Goal: Information Seeking & Learning: Check status

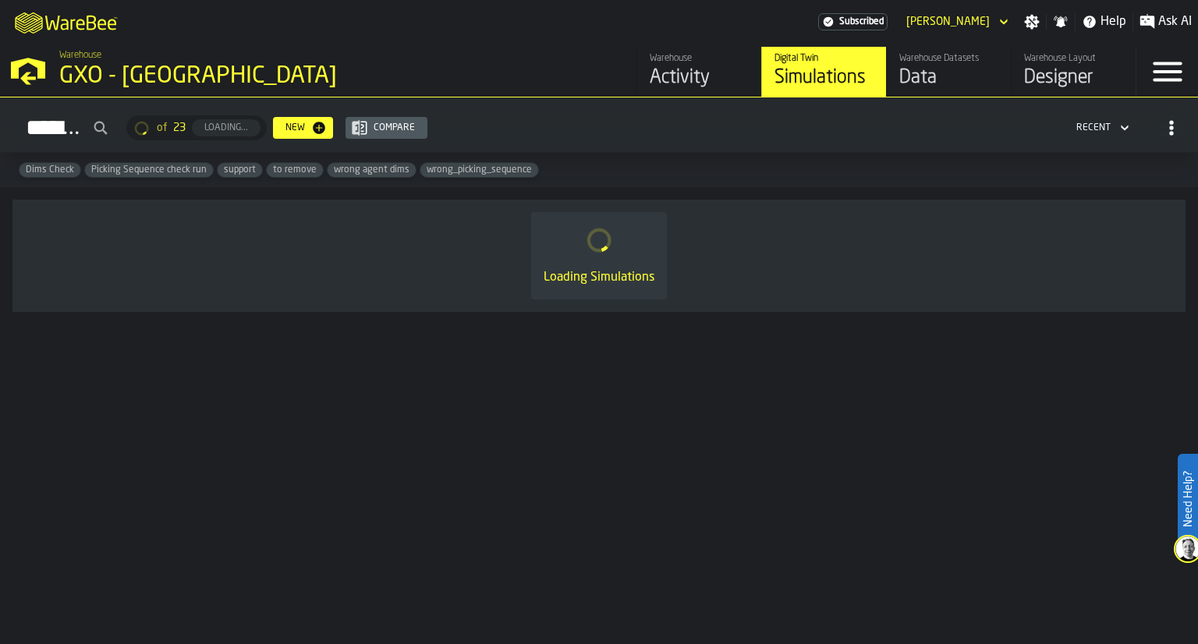
click at [655, 87] on div "Activity" at bounding box center [699, 78] width 99 height 25
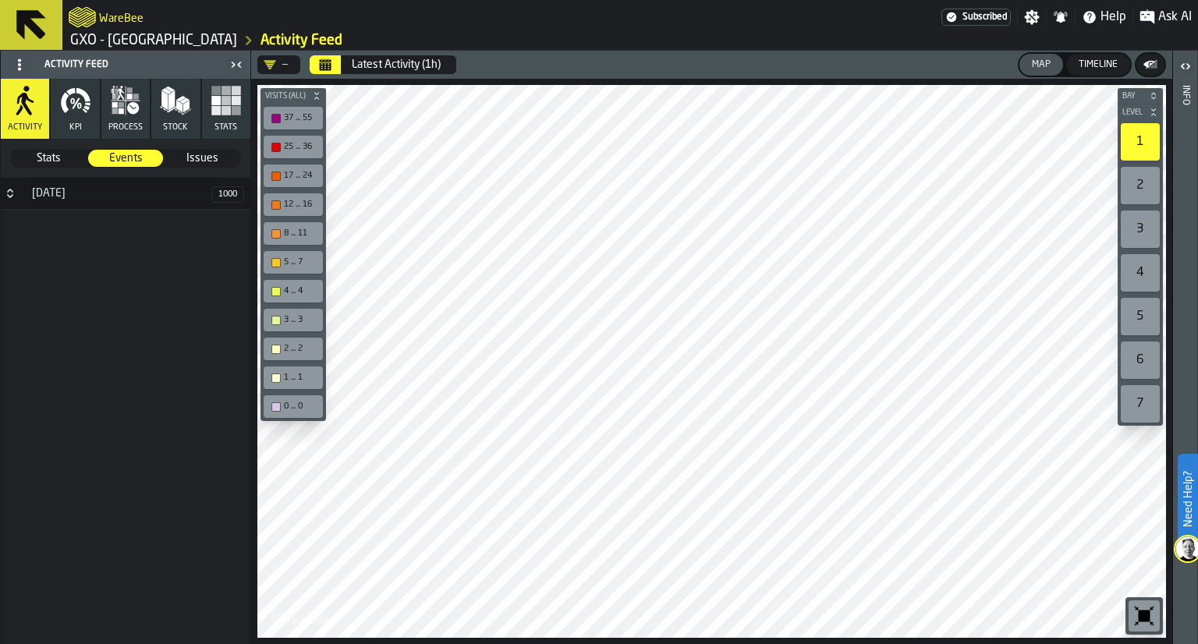
click at [312, 94] on icon "button-" at bounding box center [316, 95] width 9 height 9
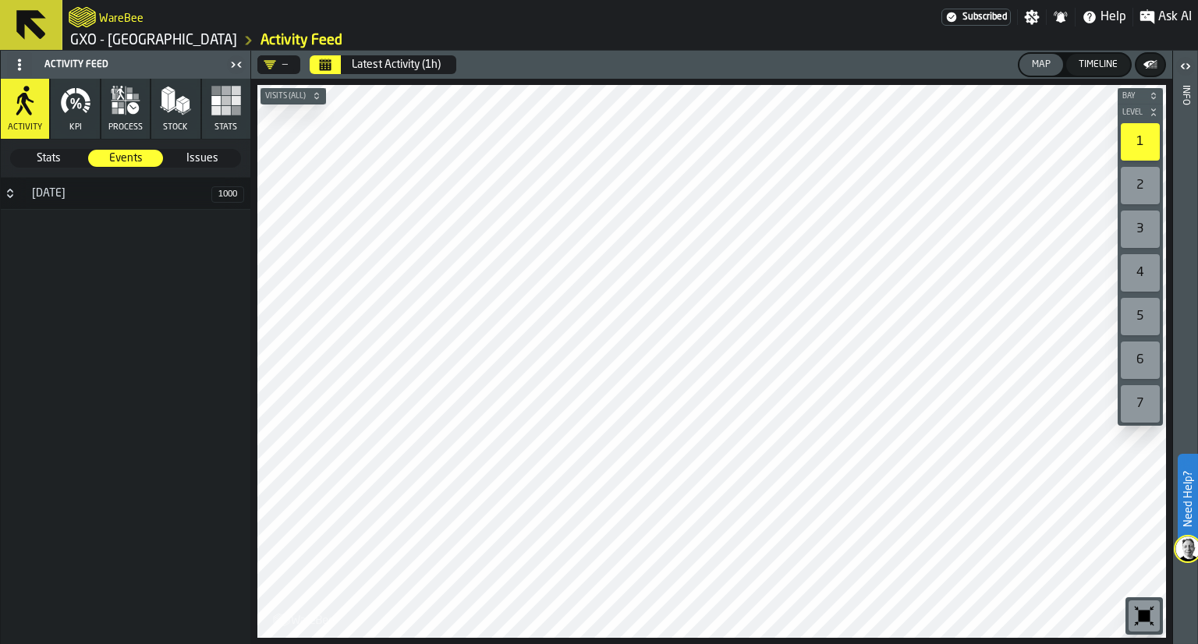
click at [287, 68] on div "—" at bounding box center [276, 65] width 24 height 12
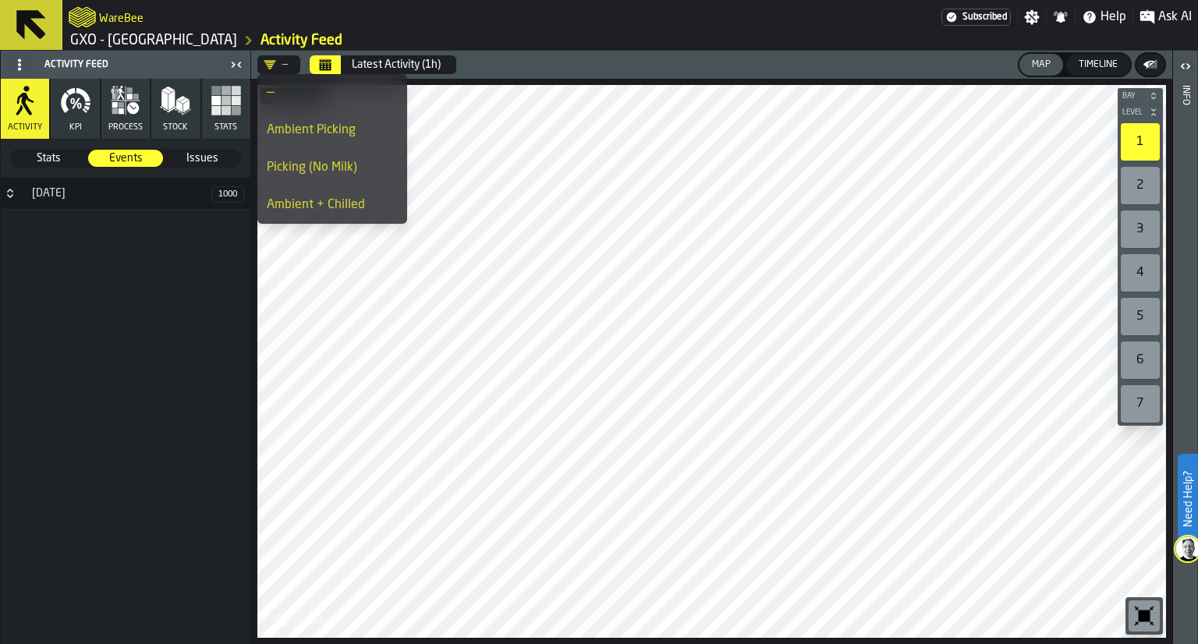
click at [300, 160] on div "Picking (No Milk)" at bounding box center [332, 167] width 131 height 19
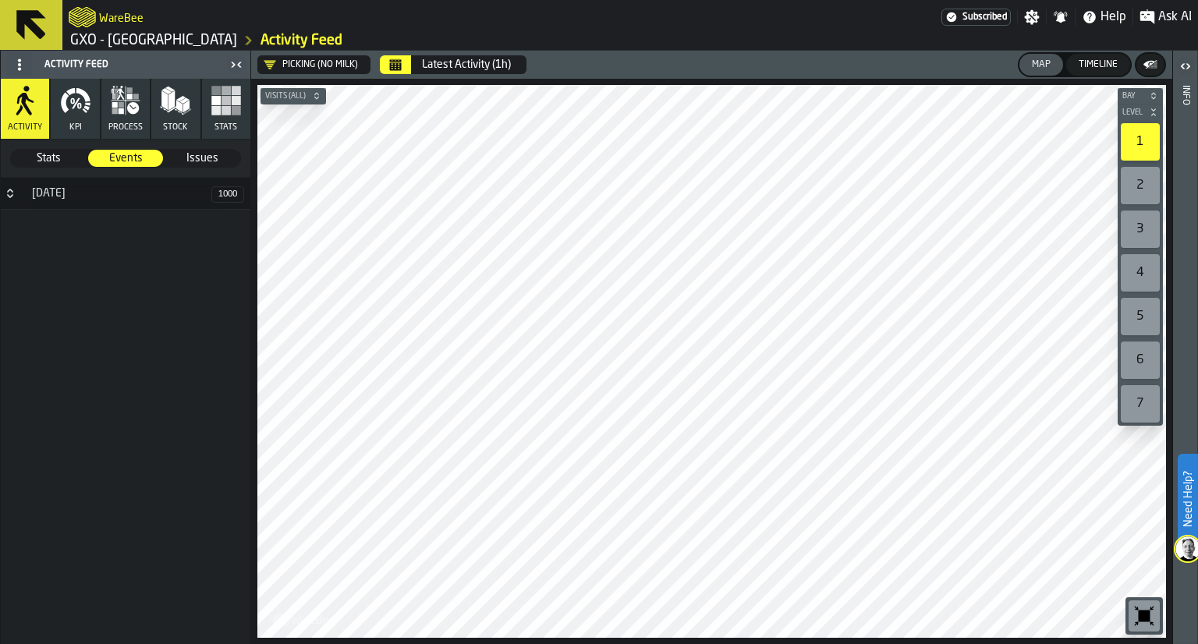
click at [170, 194] on div "[DATE]" at bounding box center [117, 193] width 189 height 12
click at [395, 73] on button "Calendar" at bounding box center [395, 64] width 31 height 19
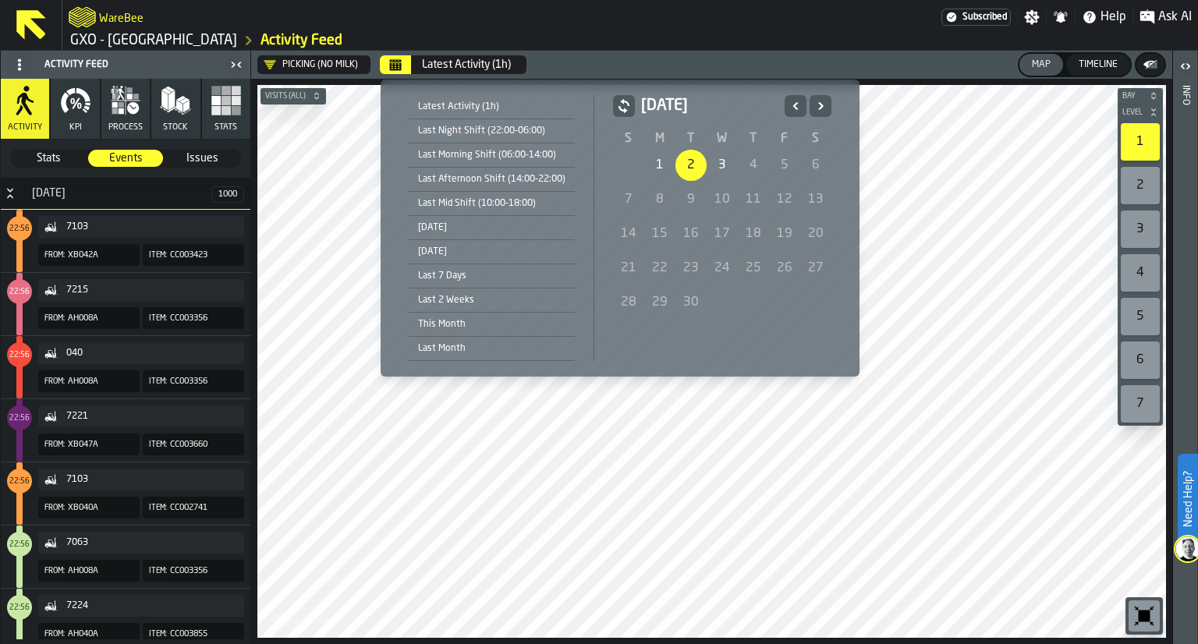
click at [686, 168] on div "2" at bounding box center [691, 165] width 31 height 31
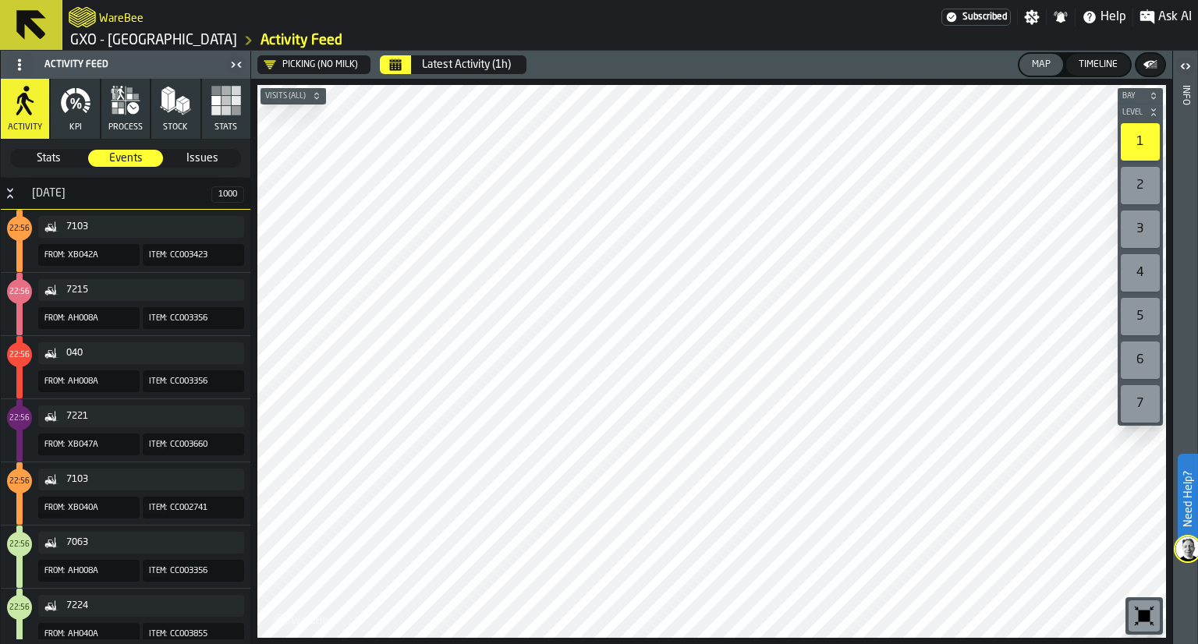
click at [60, 158] on span "Stats" at bounding box center [49, 159] width 74 height 16
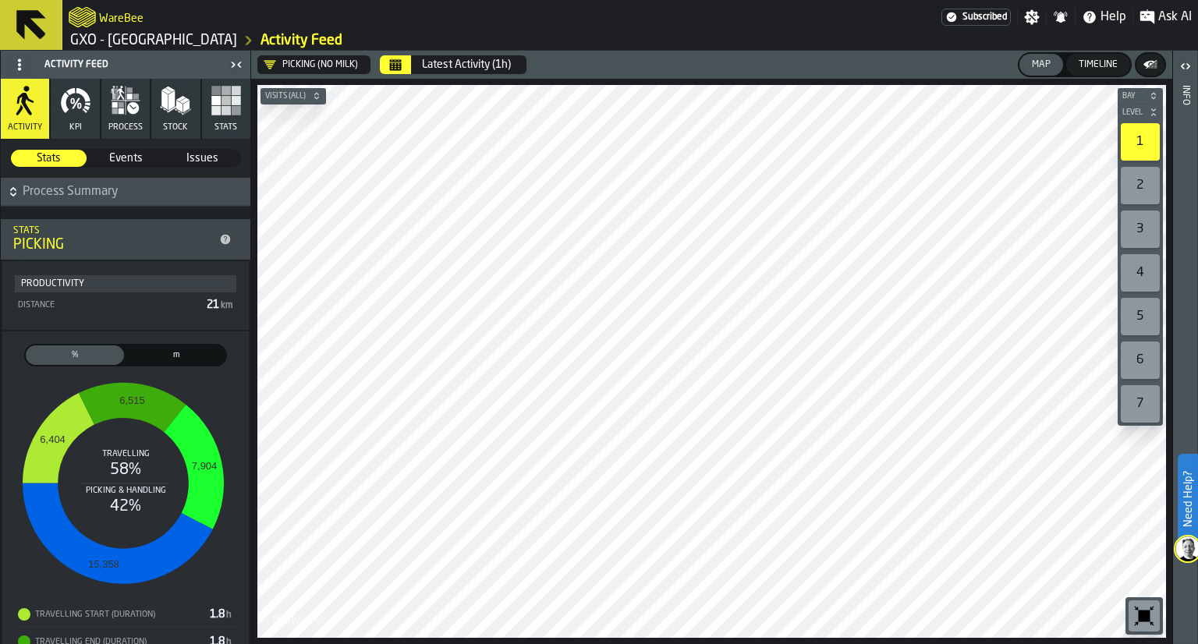
click at [83, 113] on icon "button" at bounding box center [75, 100] width 31 height 31
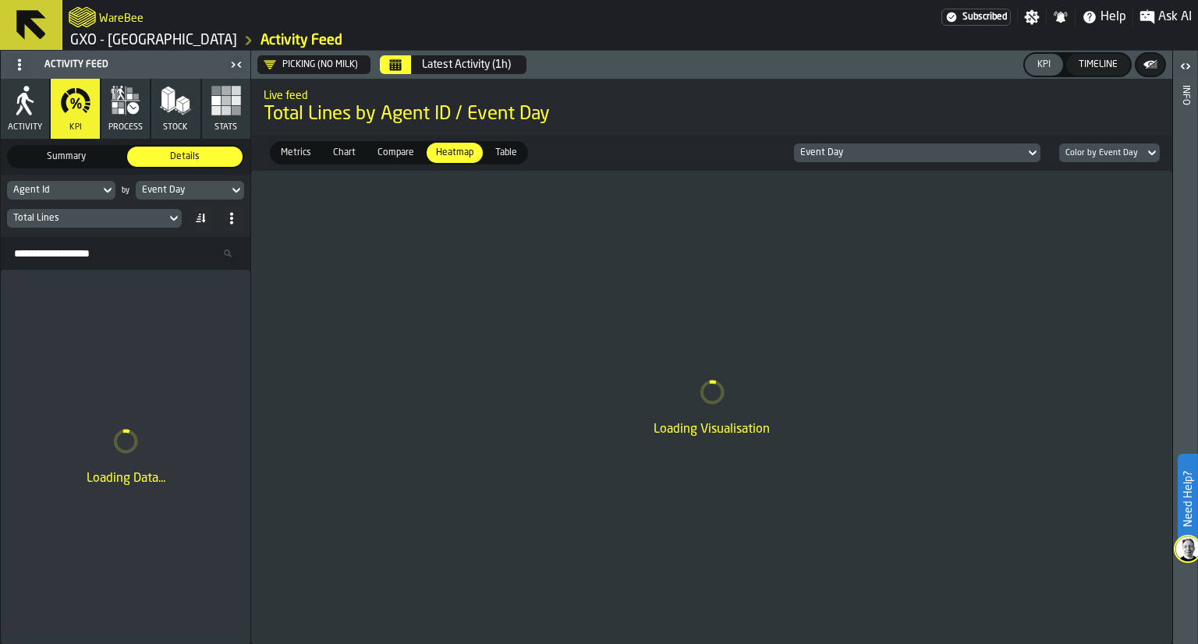
click at [137, 216] on div "Total Lines" at bounding box center [86, 218] width 147 height 11
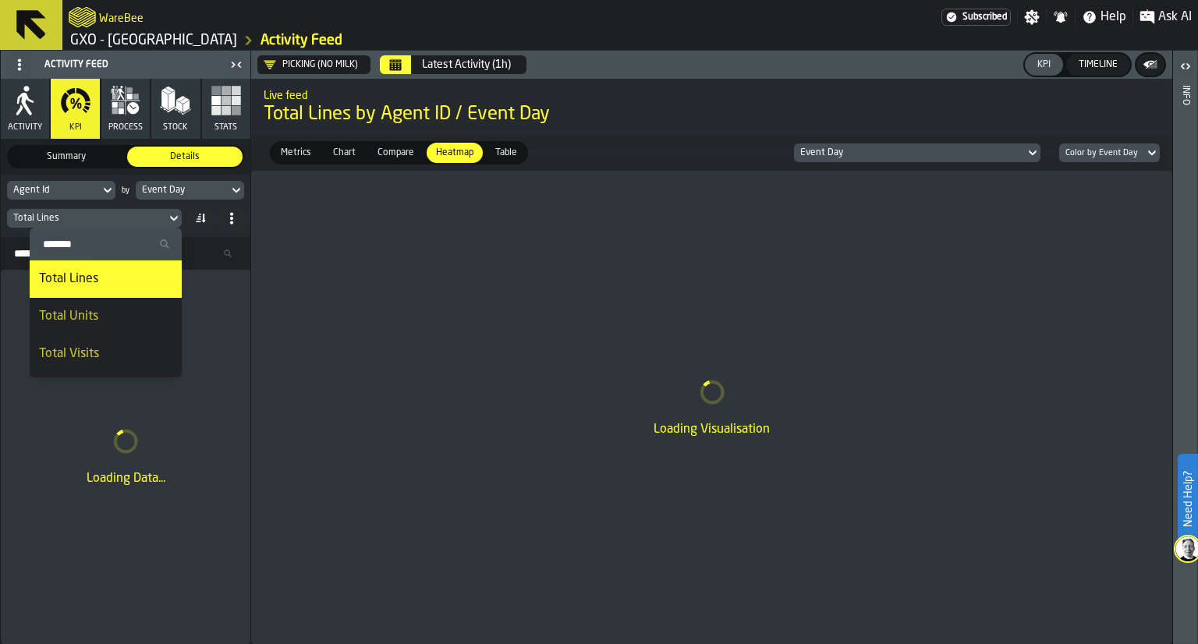
click at [115, 321] on div "Total Units" at bounding box center [105, 316] width 133 height 19
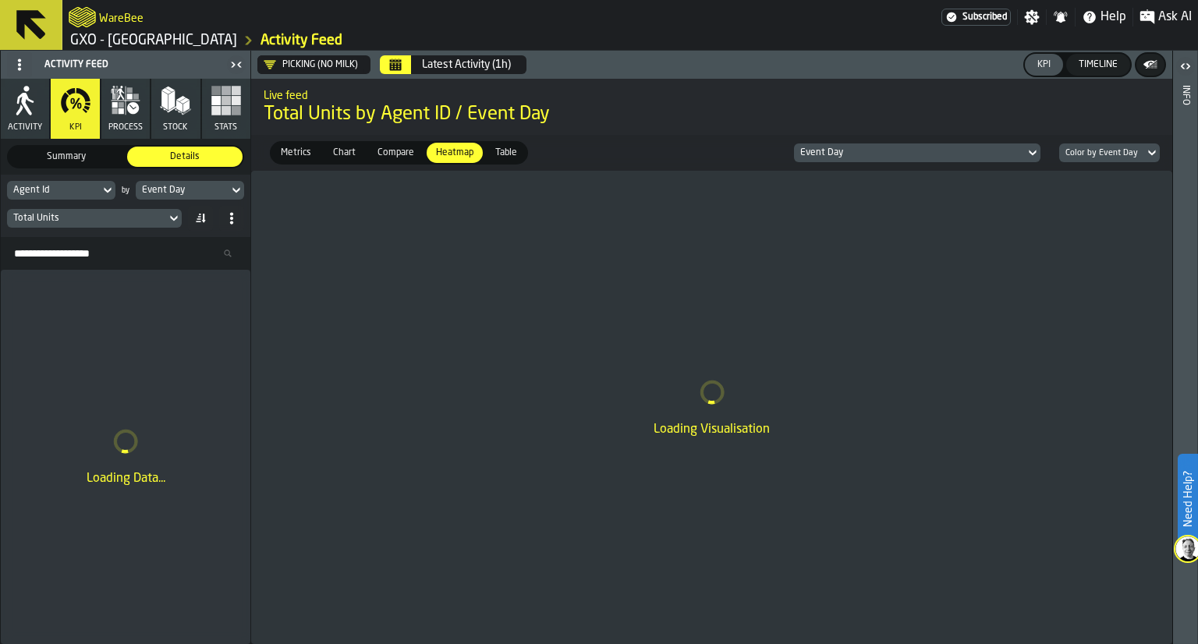
click at [202, 191] on div "Event Day" at bounding box center [182, 190] width 80 height 11
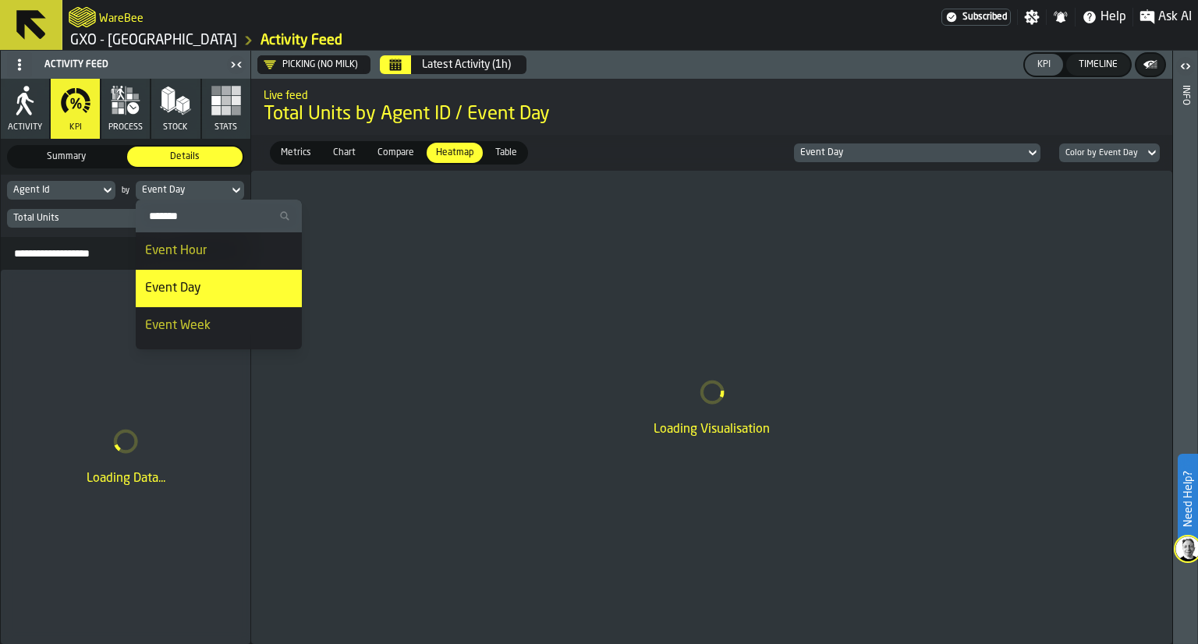
click at [202, 191] on div "Event Day" at bounding box center [182, 190] width 80 height 11
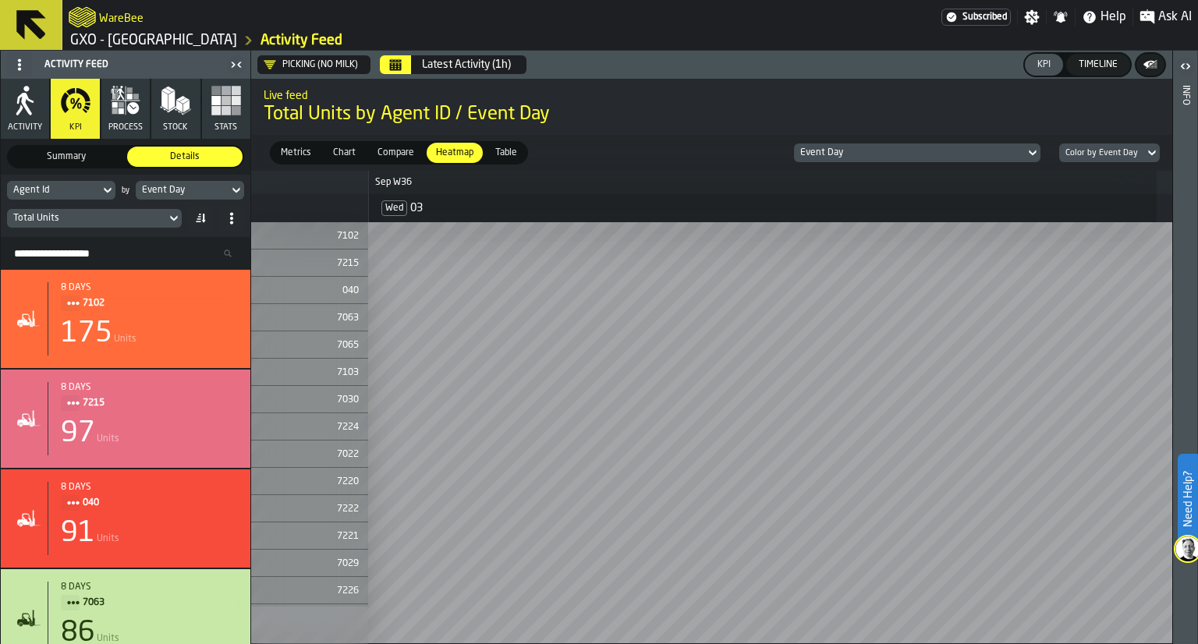
click at [391, 60] on icon "Calendar" at bounding box center [396, 61] width 12 height 2
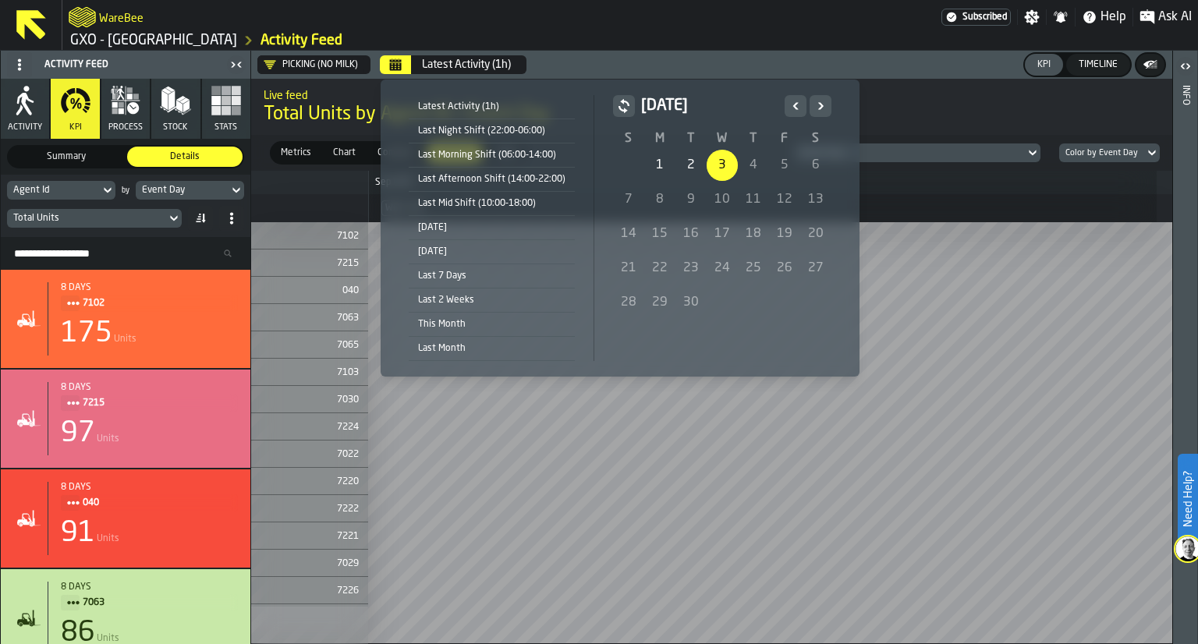
click at [718, 170] on div "3" at bounding box center [722, 165] width 31 height 31
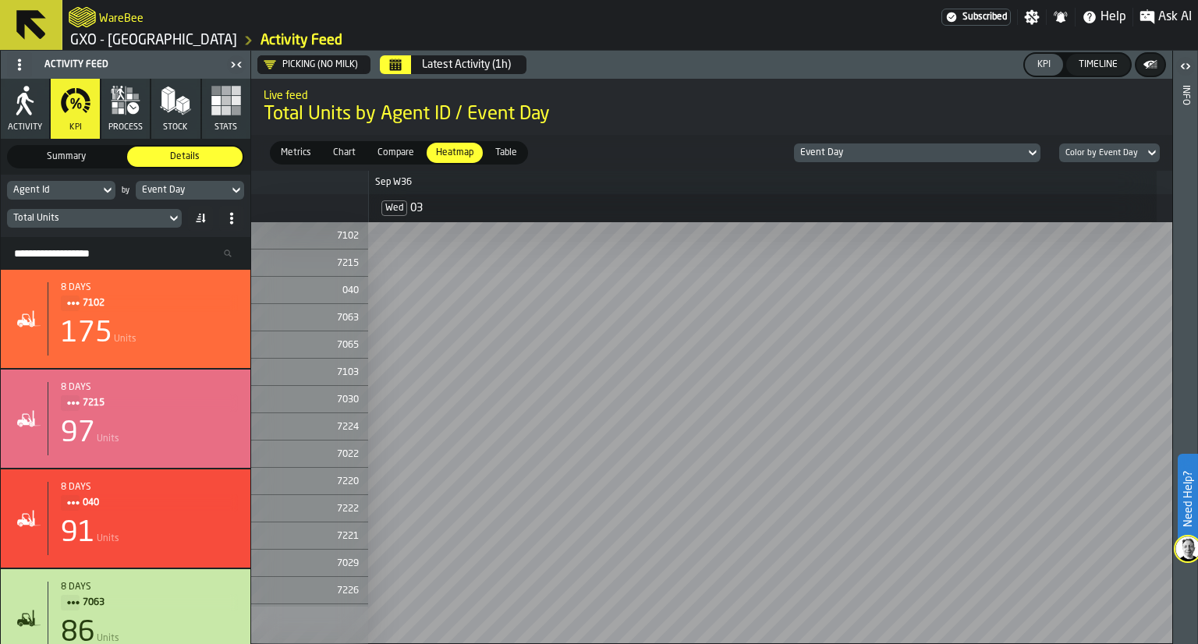
click at [215, 182] on div "Event Day" at bounding box center [182, 190] width 93 height 17
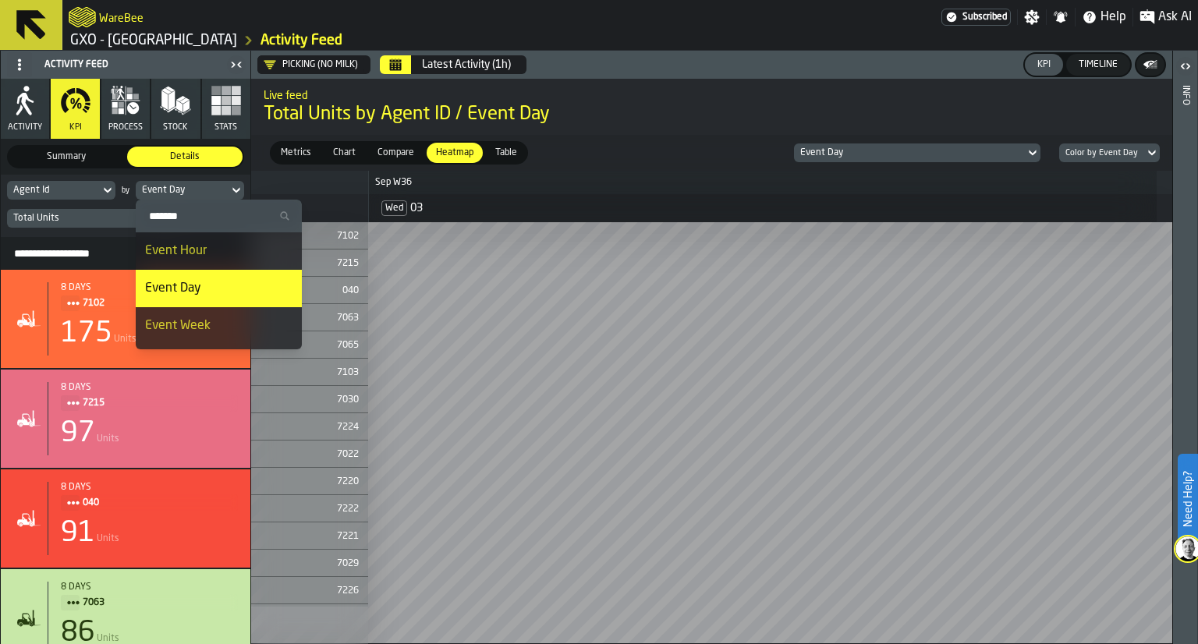
click at [216, 256] on div "Event Hour" at bounding box center [218, 251] width 147 height 19
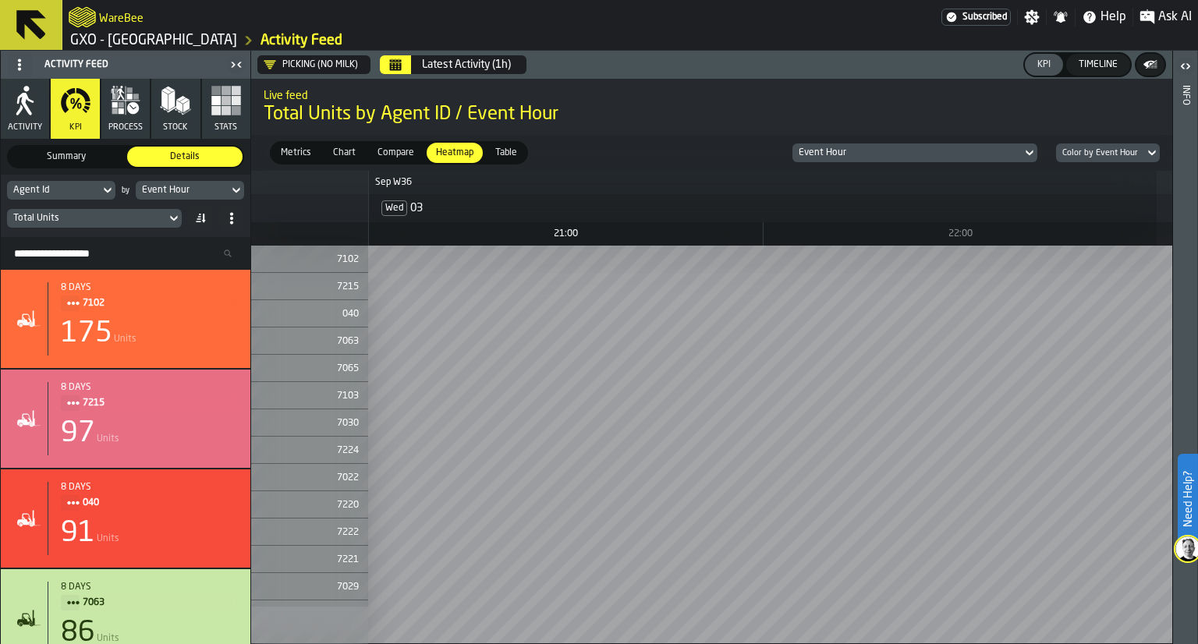
click at [309, 146] on span "Metrics" at bounding box center [296, 153] width 43 height 14
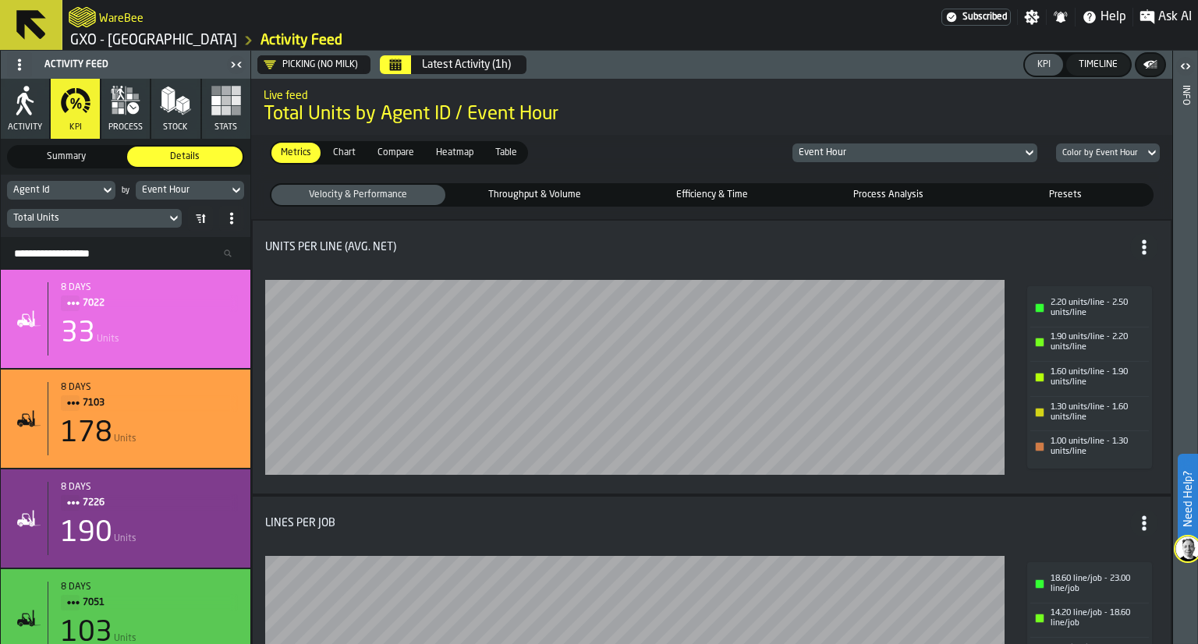
click at [150, 215] on div "Total Units" at bounding box center [86, 218] width 147 height 11
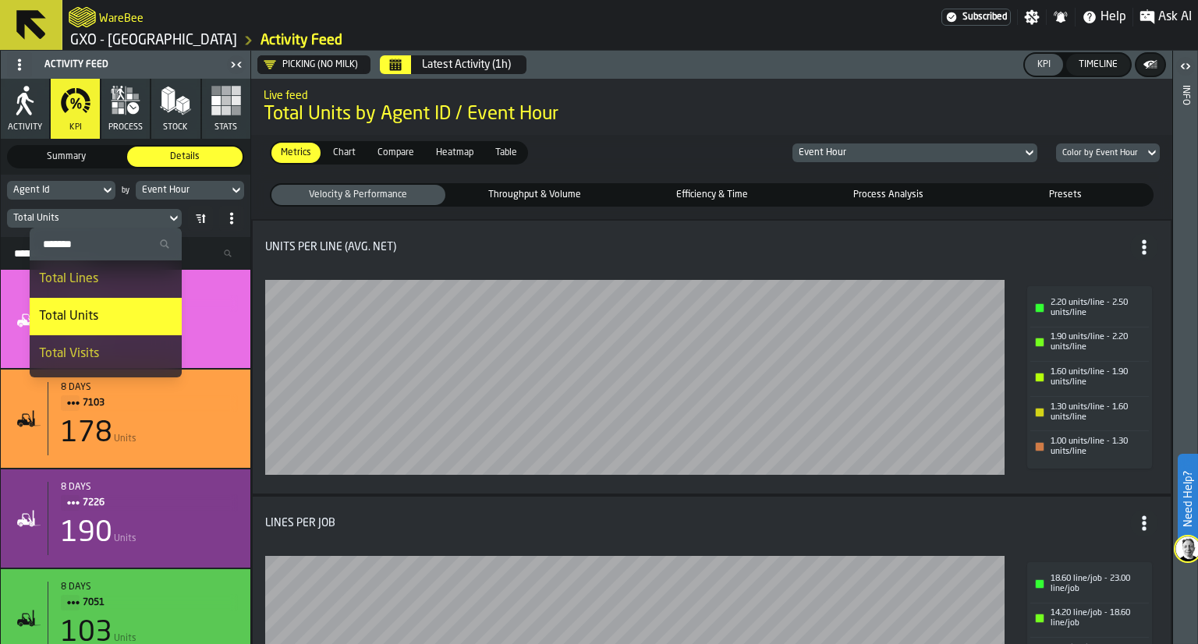
click at [150, 215] on div "Total Units" at bounding box center [86, 218] width 147 height 11
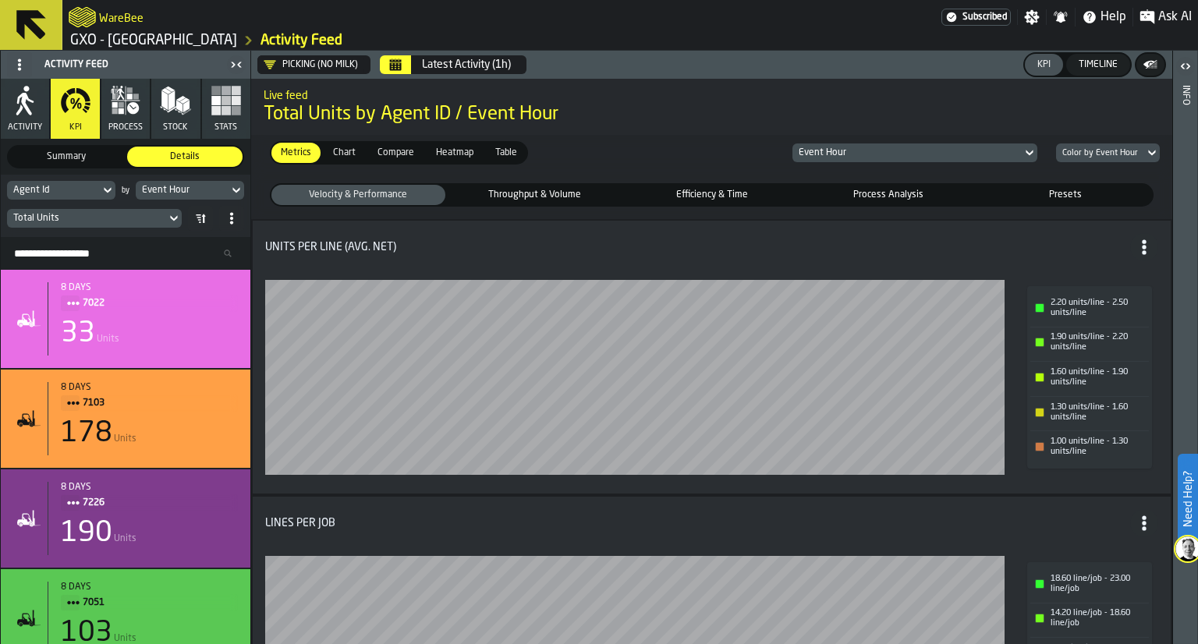
click at [462, 197] on span "Throughput & Volume" at bounding box center [536, 195] width 168 height 14
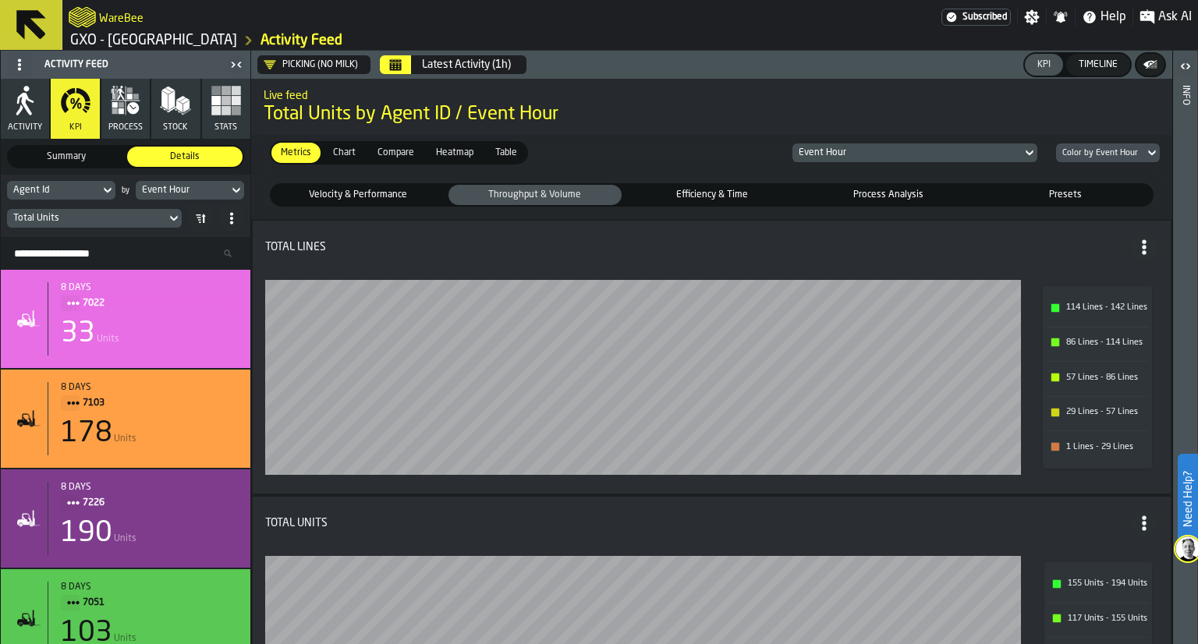
click at [387, 66] on button "Calendar" at bounding box center [395, 64] width 31 height 19
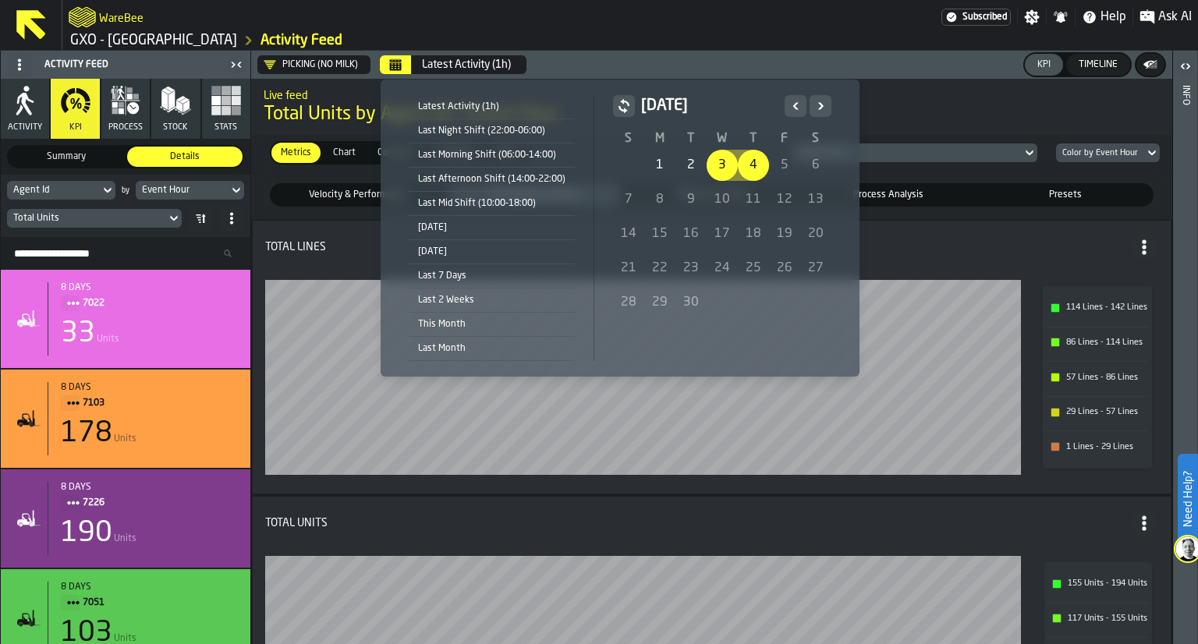
click at [788, 105] on icon "Previous" at bounding box center [796, 106] width 16 height 19
click at [662, 198] on div "4" at bounding box center [659, 199] width 31 height 31
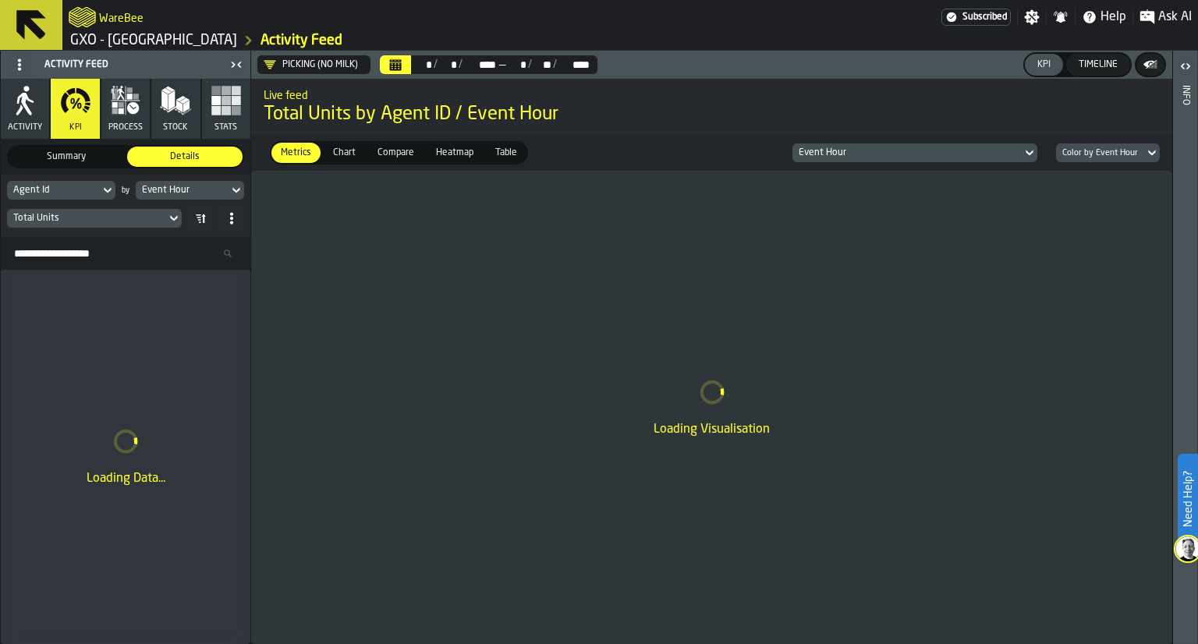
click at [806, 163] on div "Metrics Metrics Chart Chart Compare Compare Heatmap Heatmap Table Table Event H…" at bounding box center [711, 153] width 921 height 36
click at [818, 156] on div "Event Hour" at bounding box center [908, 152] width 218 height 11
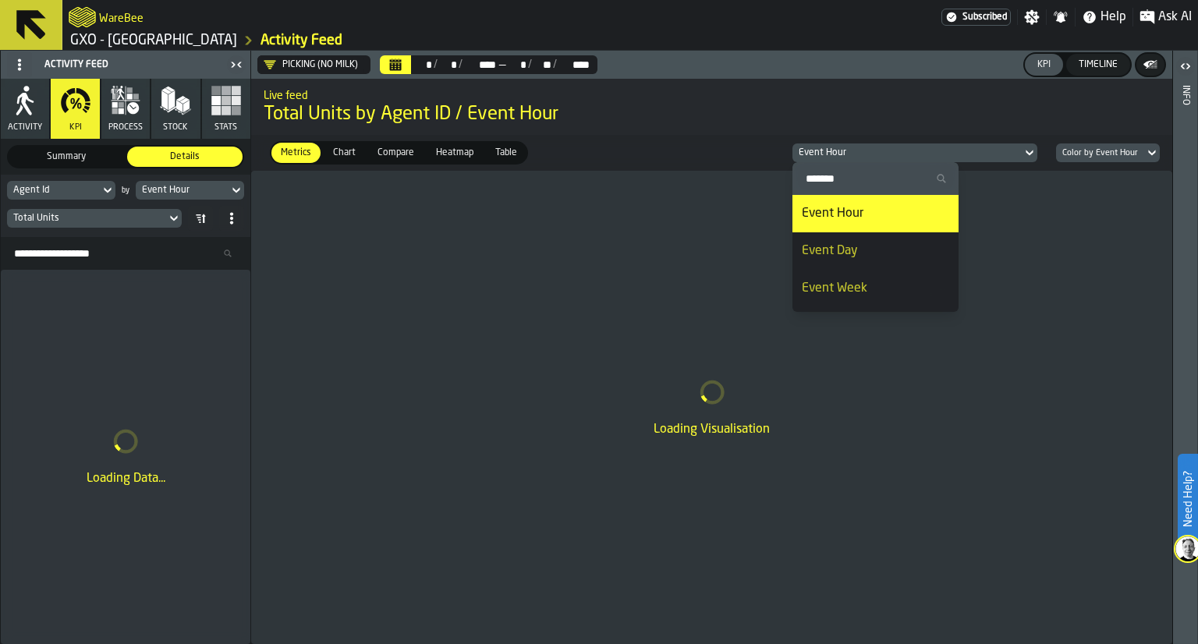
click at [833, 257] on div "Event Day" at bounding box center [875, 251] width 147 height 19
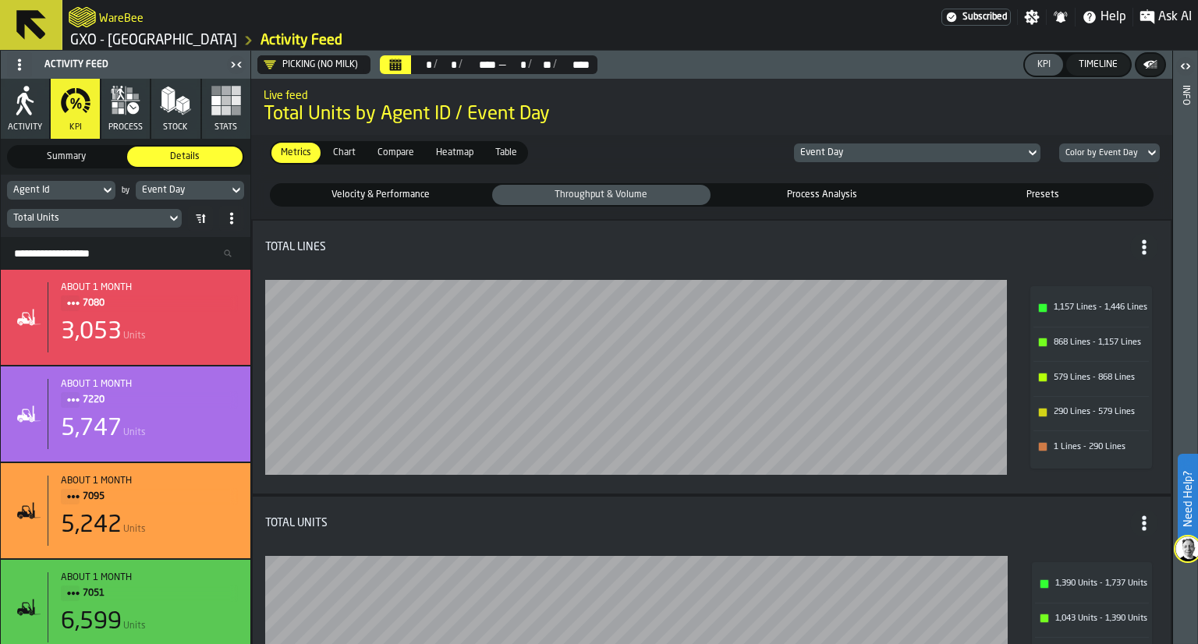
click at [407, 63] on button "Calendar" at bounding box center [395, 64] width 31 height 19
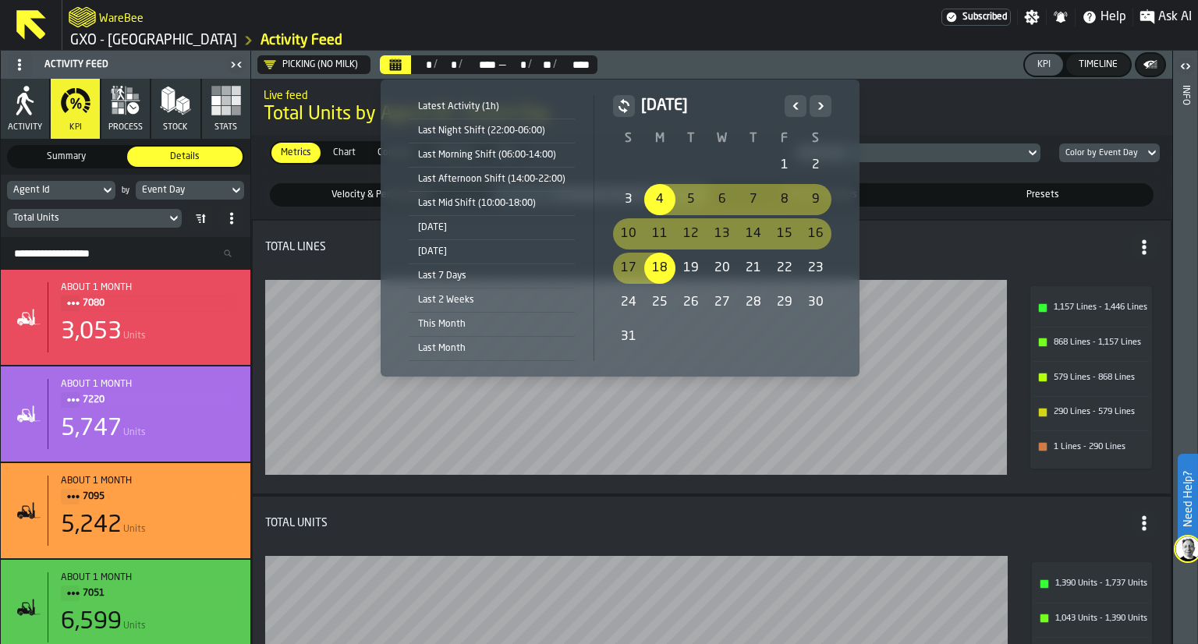
click at [655, 244] on div "11" at bounding box center [659, 233] width 31 height 31
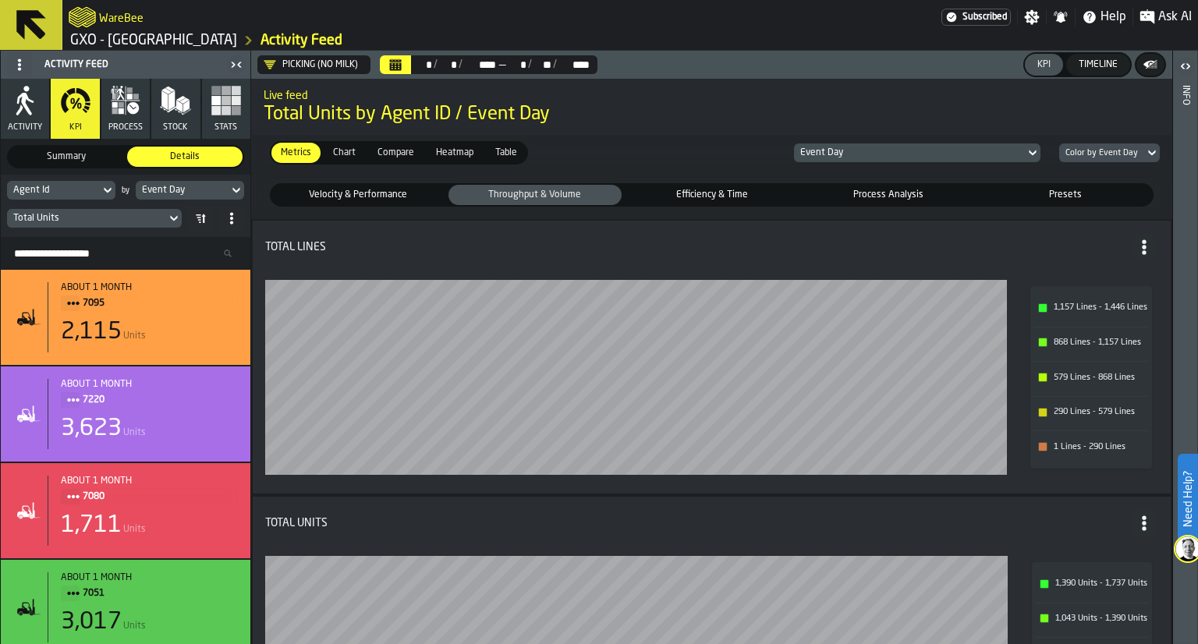
click at [512, 159] on span "Table" at bounding box center [506, 153] width 34 height 14
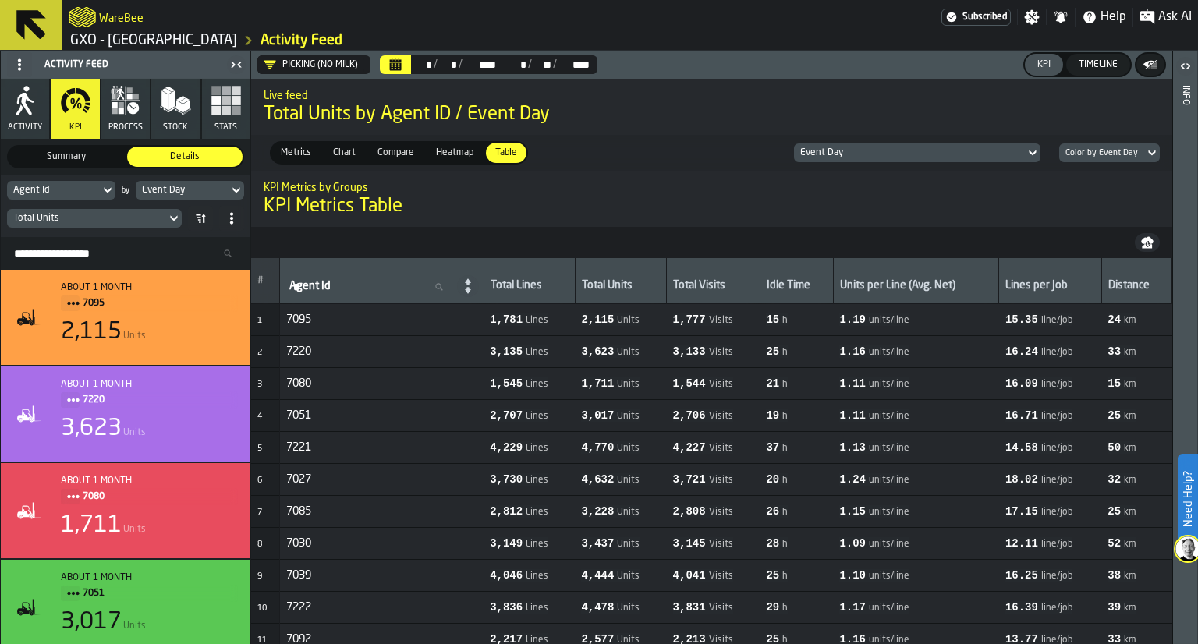
click at [1142, 244] on icon "button-" at bounding box center [1147, 242] width 12 height 12
click at [397, 66] on icon "Calendar" at bounding box center [396, 66] width 12 height 8
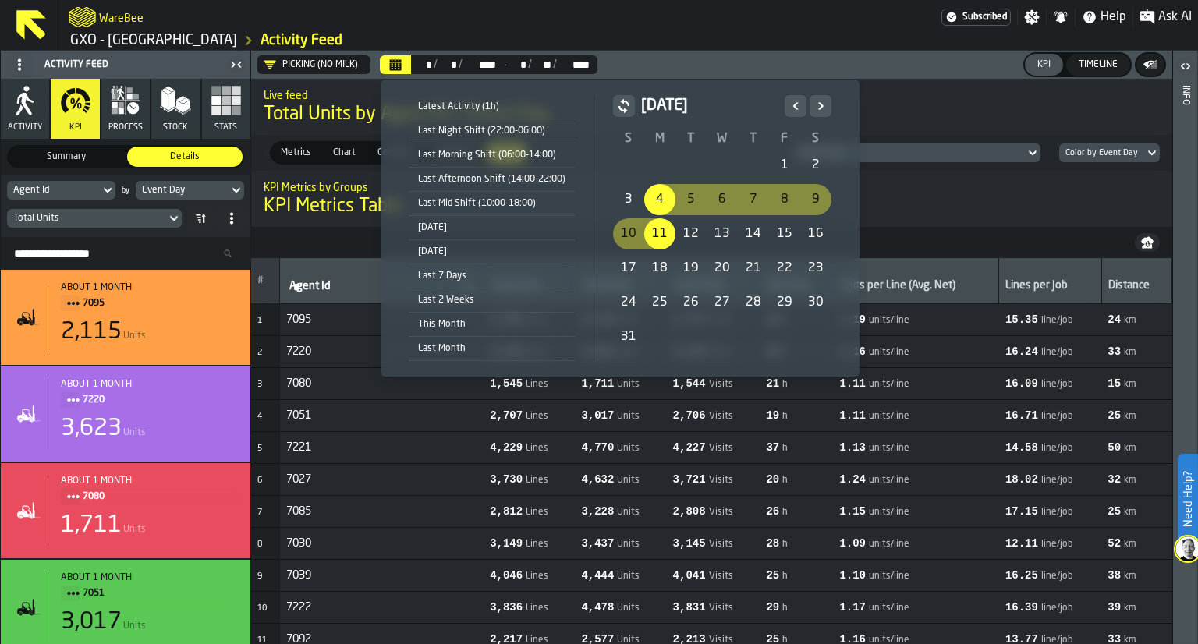
click at [659, 240] on div "11" at bounding box center [659, 233] width 31 height 31
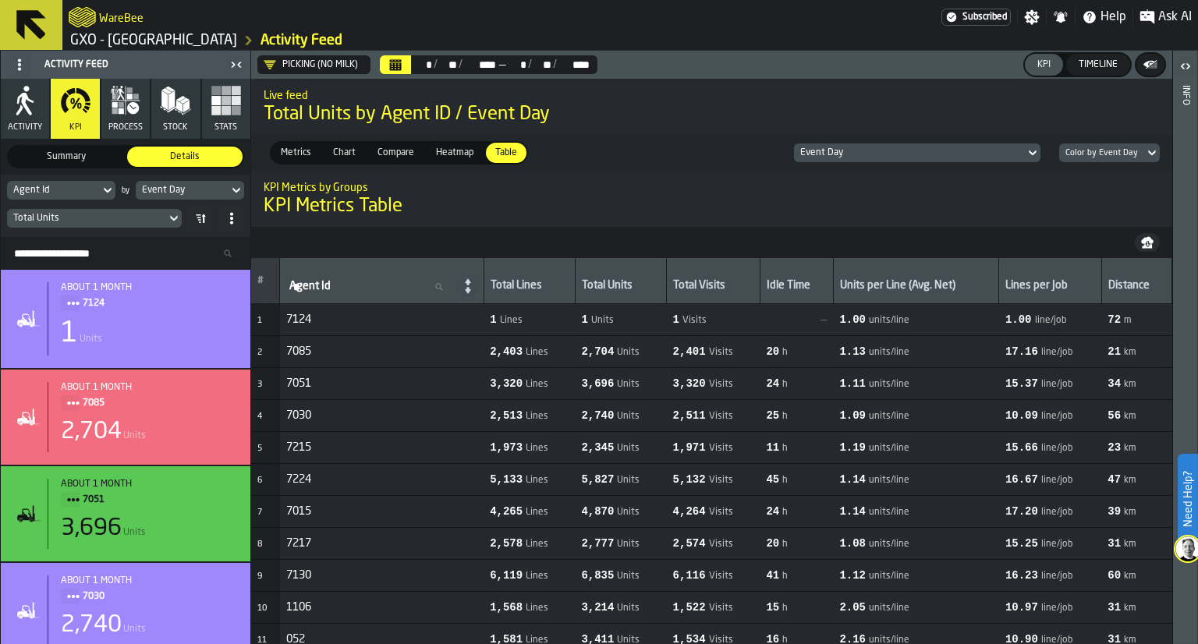
click at [1145, 236] on icon "button-" at bounding box center [1147, 242] width 12 height 12
click at [1104, 8] on span "Help" at bounding box center [1114, 17] width 26 height 19
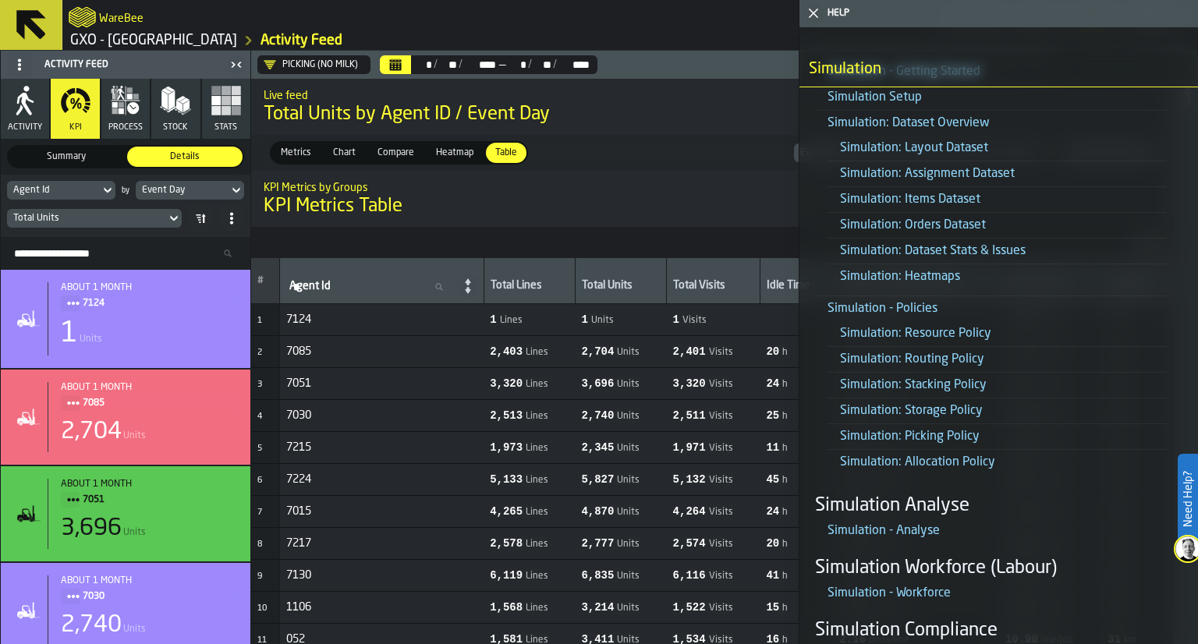
scroll to position [1001, 0]
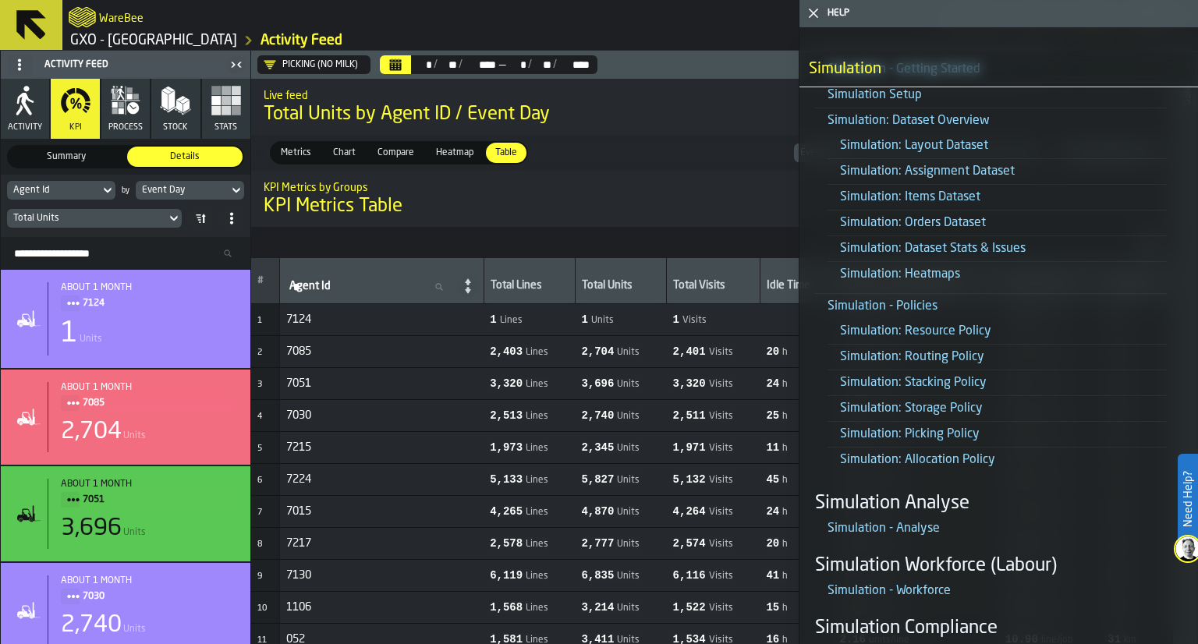
click at [736, 204] on h1 "KPI Metrics Table" at bounding box center [712, 206] width 896 height 25
click at [815, 9] on icon "button-toggle-Close me" at bounding box center [813, 13] width 19 height 19
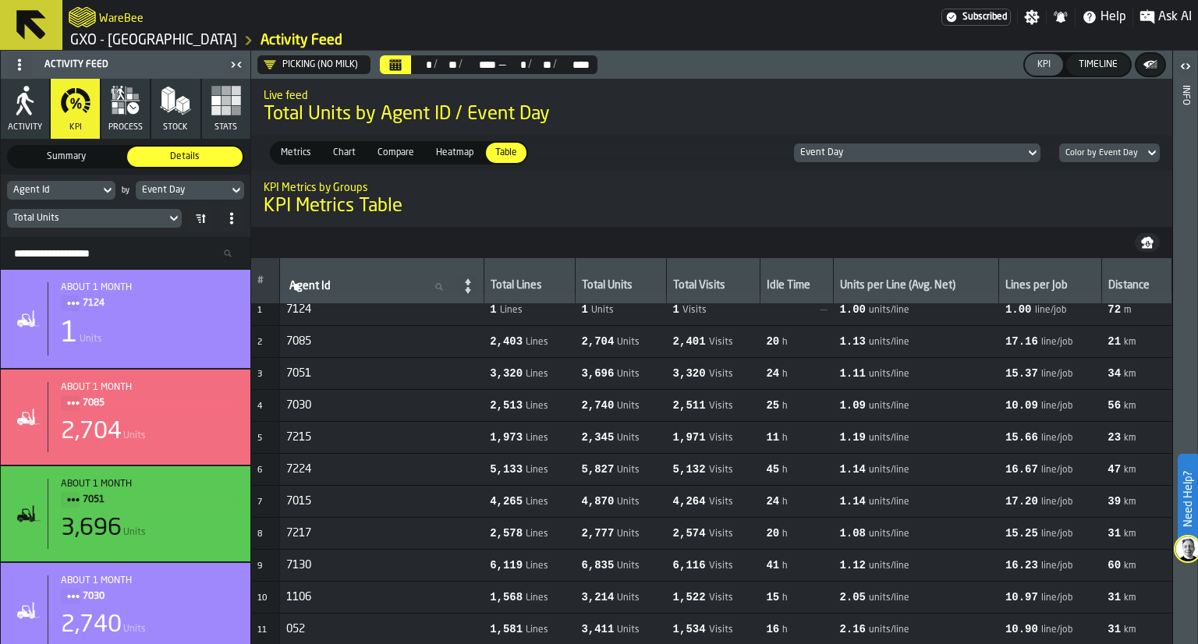
scroll to position [0, 0]
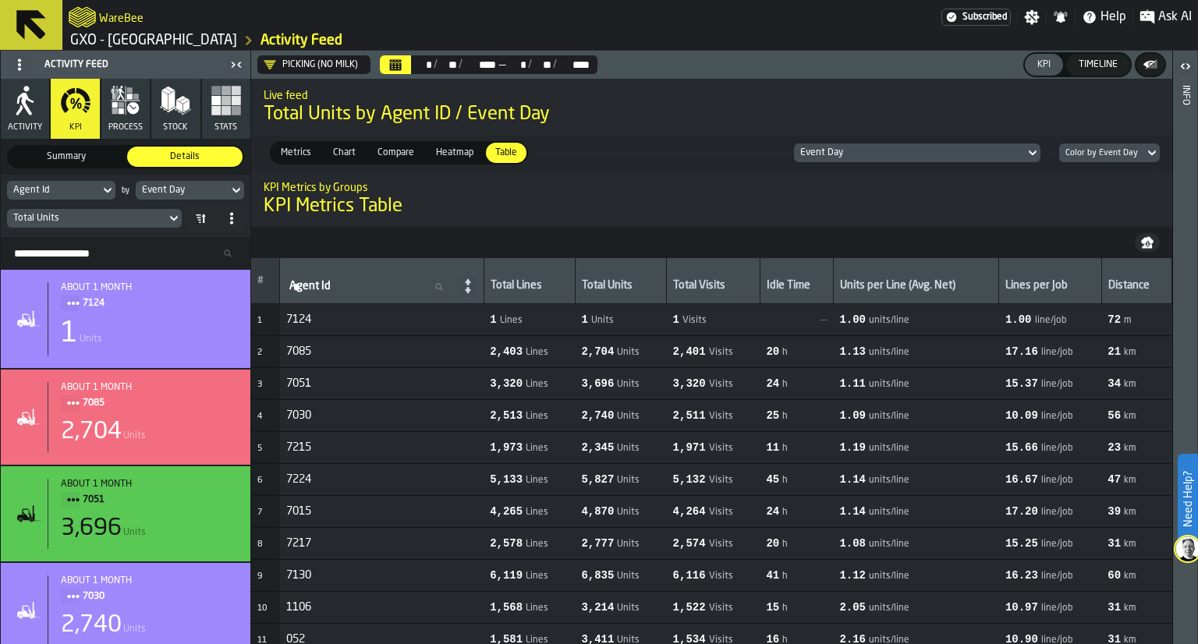
click at [1024, 350] on span "17.16" at bounding box center [1022, 352] width 33 height 12
click at [479, 283] on icon at bounding box center [468, 286] width 22 height 22
